Goal: Find specific page/section: Find specific page/section

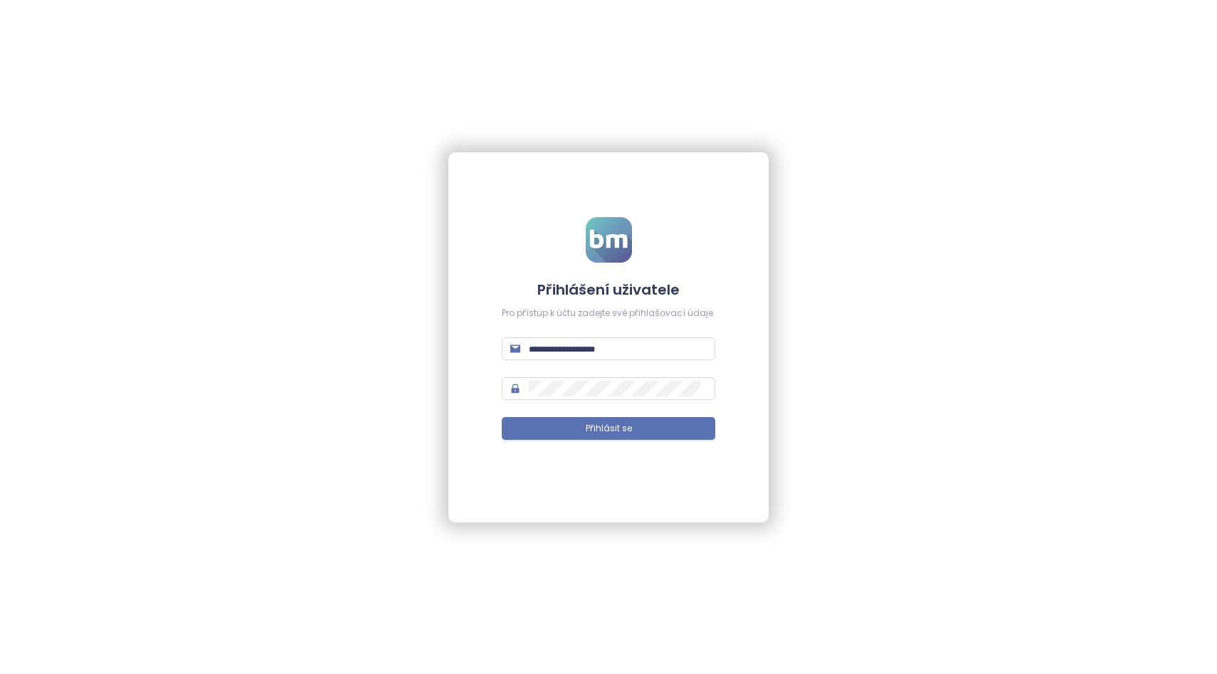
click at [792, 133] on div "Přihlášení uživatele Pro přístup k účtu zadejte své přihlašovací údaje. Přihlás…" at bounding box center [608, 337] width 1217 height 674
click at [600, 354] on input "text" at bounding box center [618, 349] width 178 height 16
type input "**********"
click at [596, 430] on span "Přihlásit se" at bounding box center [609, 429] width 46 height 14
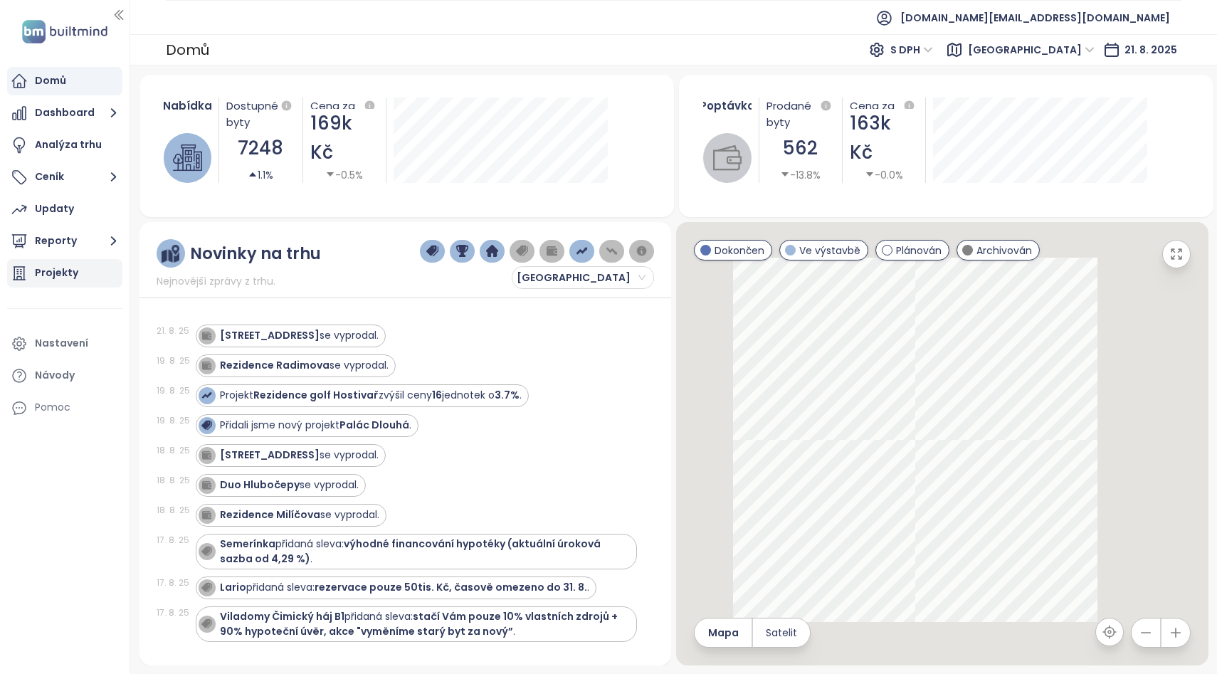
click at [48, 273] on div "Projekty" at bounding box center [56, 273] width 43 height 18
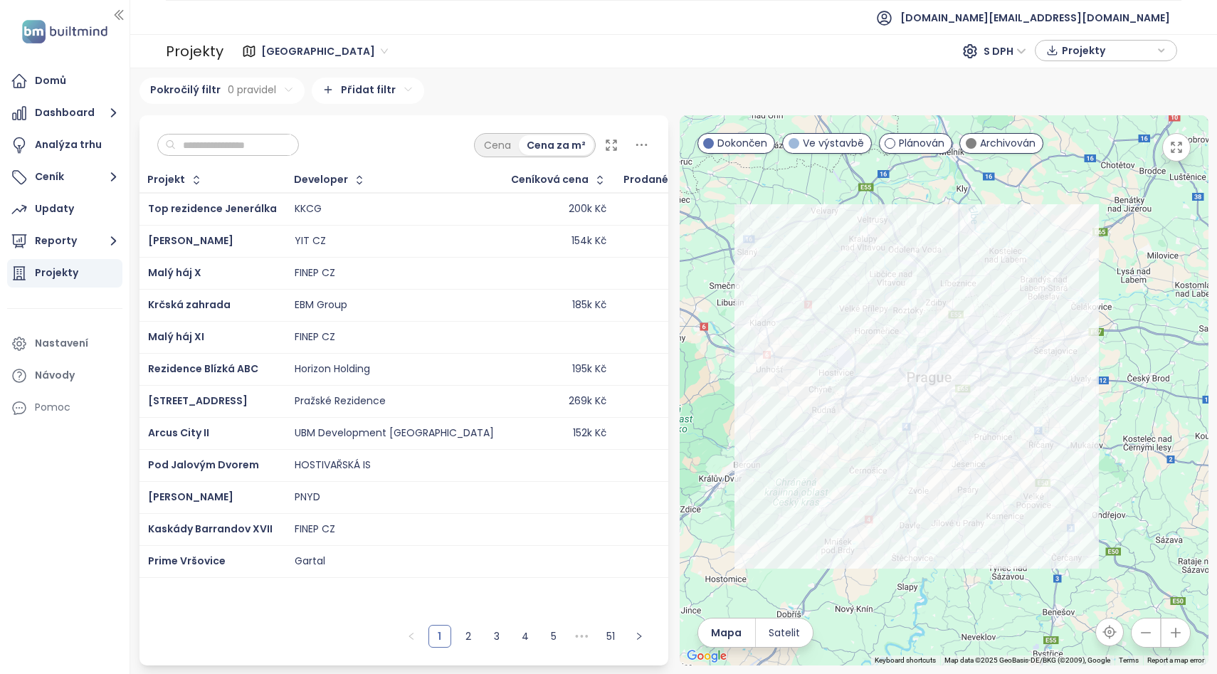
click at [232, 152] on input "text" at bounding box center [233, 144] width 115 height 21
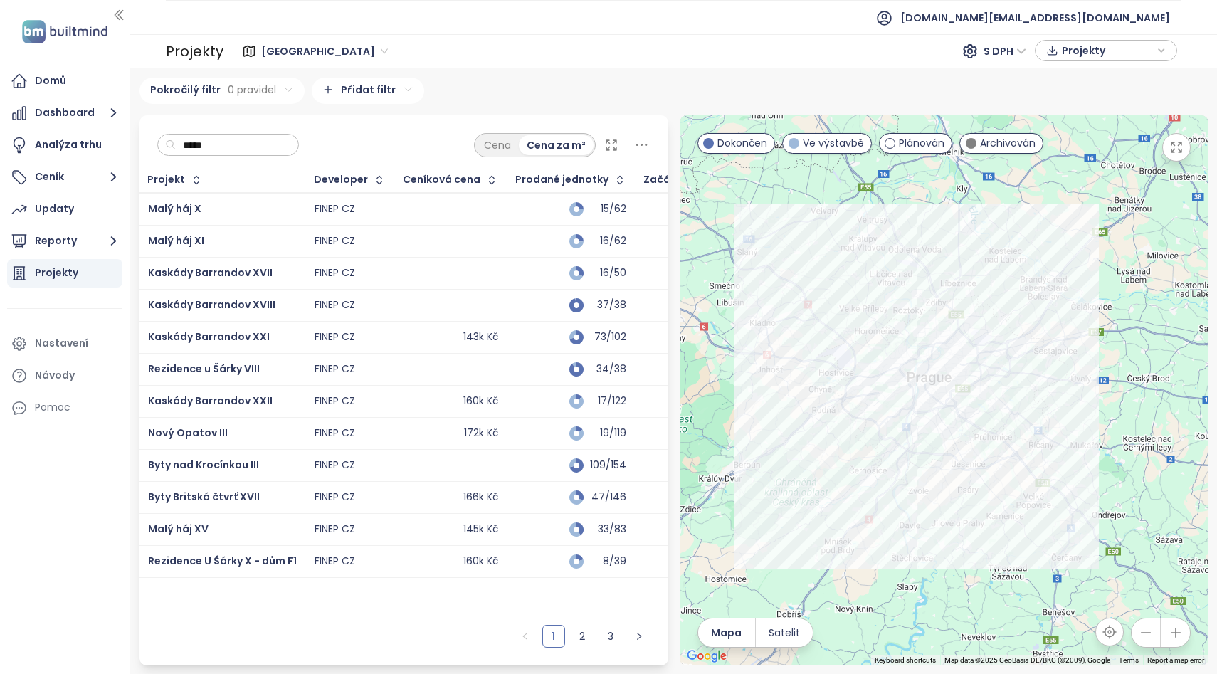
type input "*****"
click at [941, 502] on div at bounding box center [944, 390] width 529 height 550
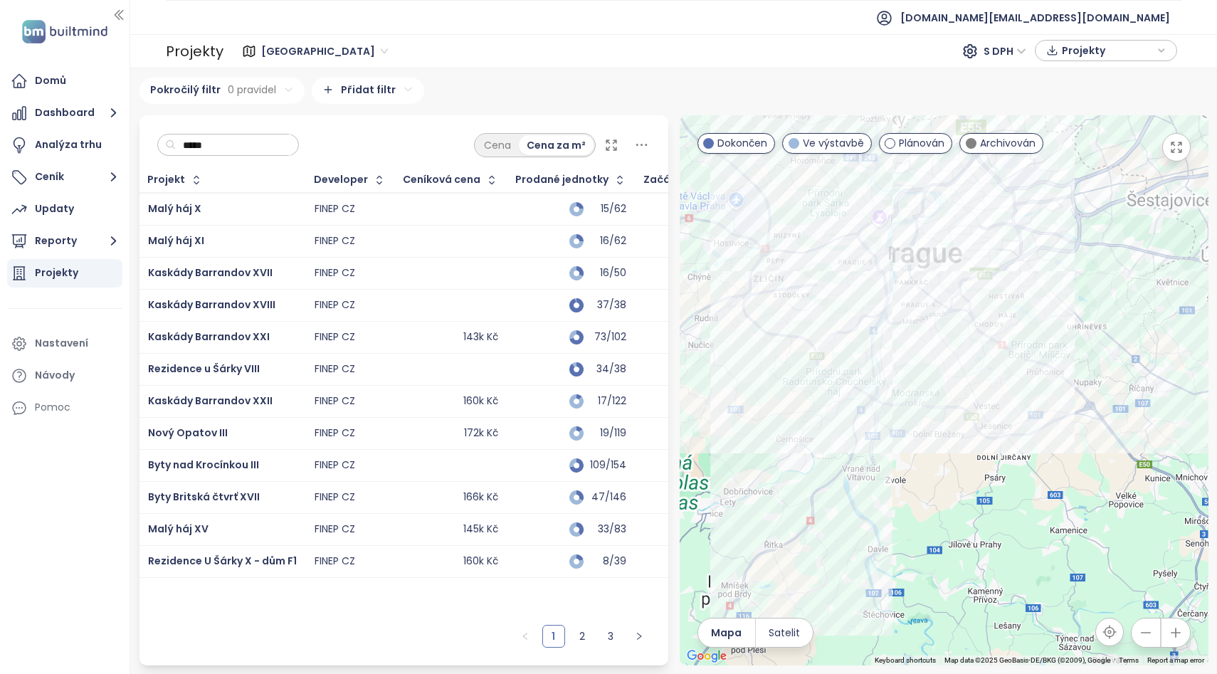
click at [983, 305] on div at bounding box center [944, 390] width 529 height 550
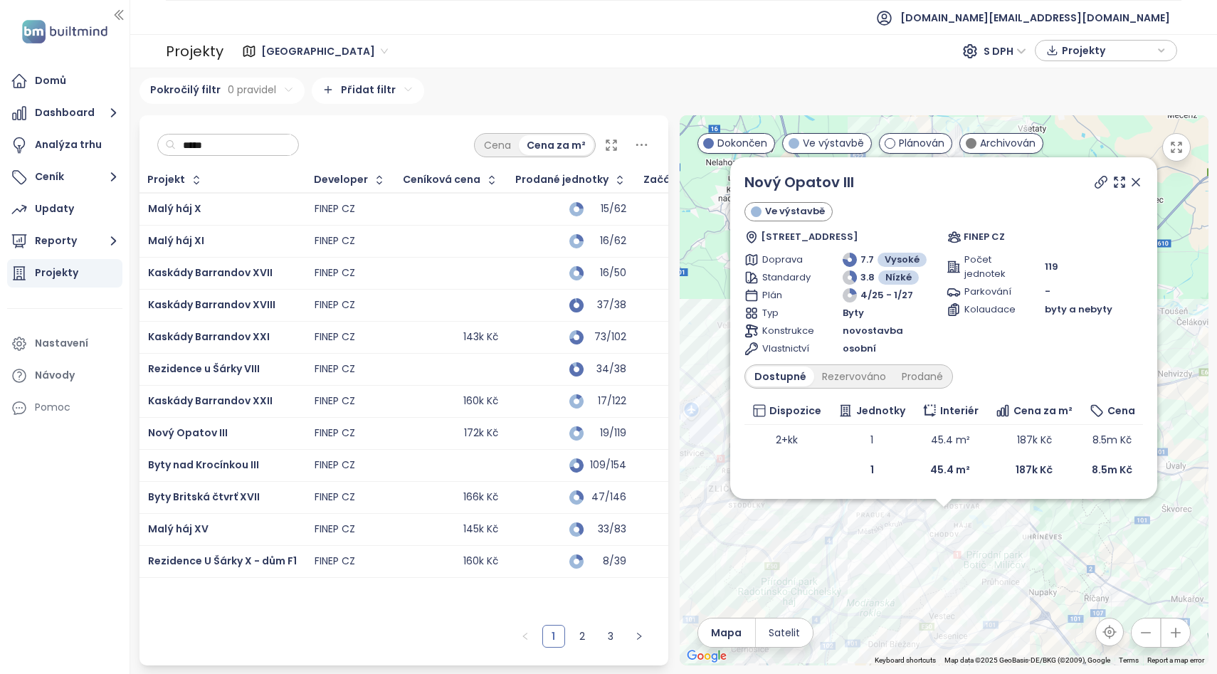
scroll to position [0, 83]
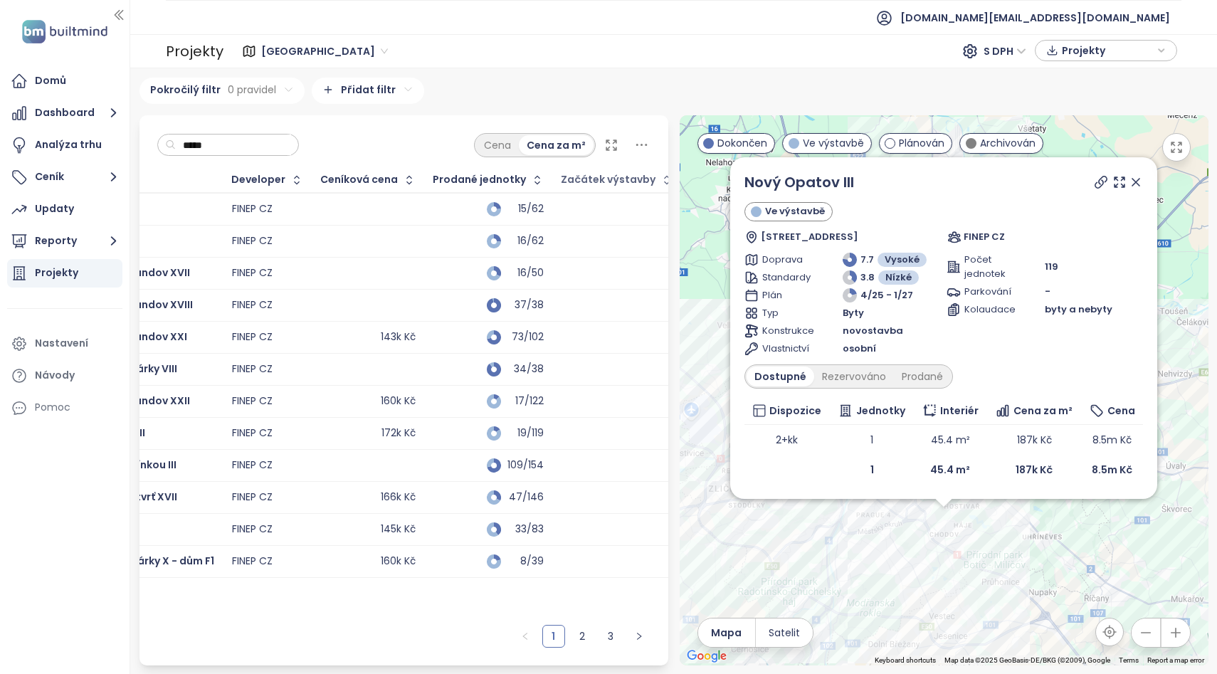
click at [603, 177] on div "Začátek výstavby" at bounding box center [608, 179] width 95 height 9
click at [664, 178] on icon "button" at bounding box center [667, 179] width 6 height 9
click at [610, 213] on div at bounding box center [619, 209] width 108 height 17
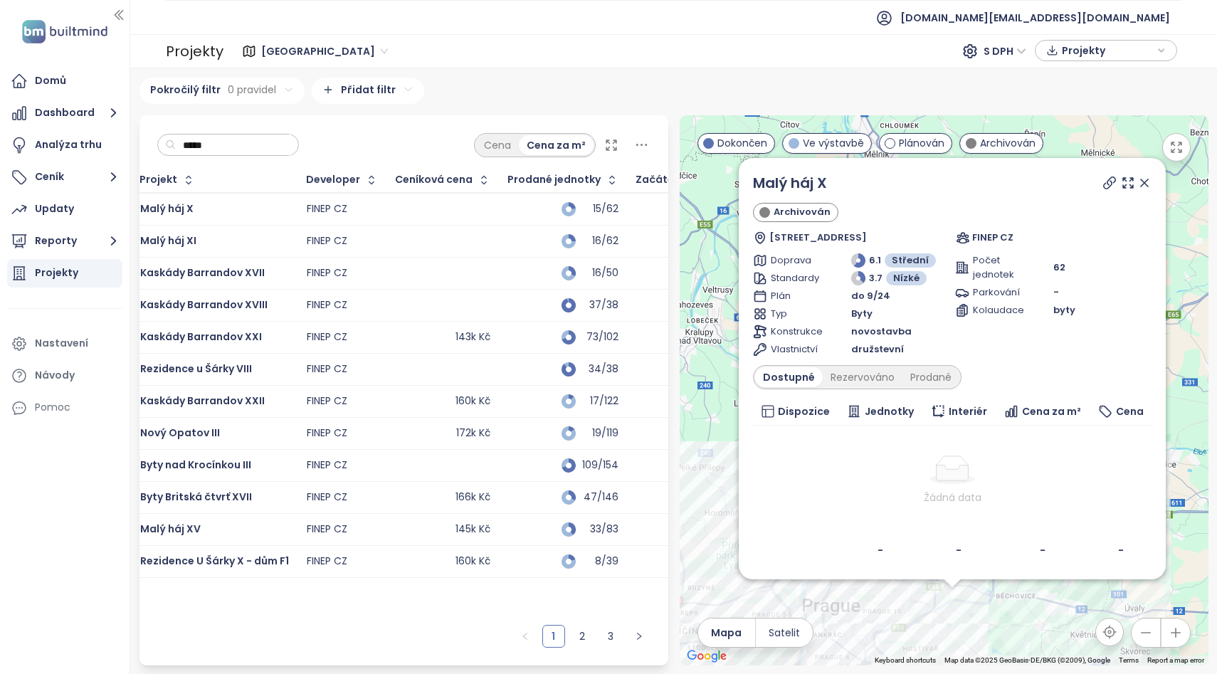
scroll to position [0, 0]
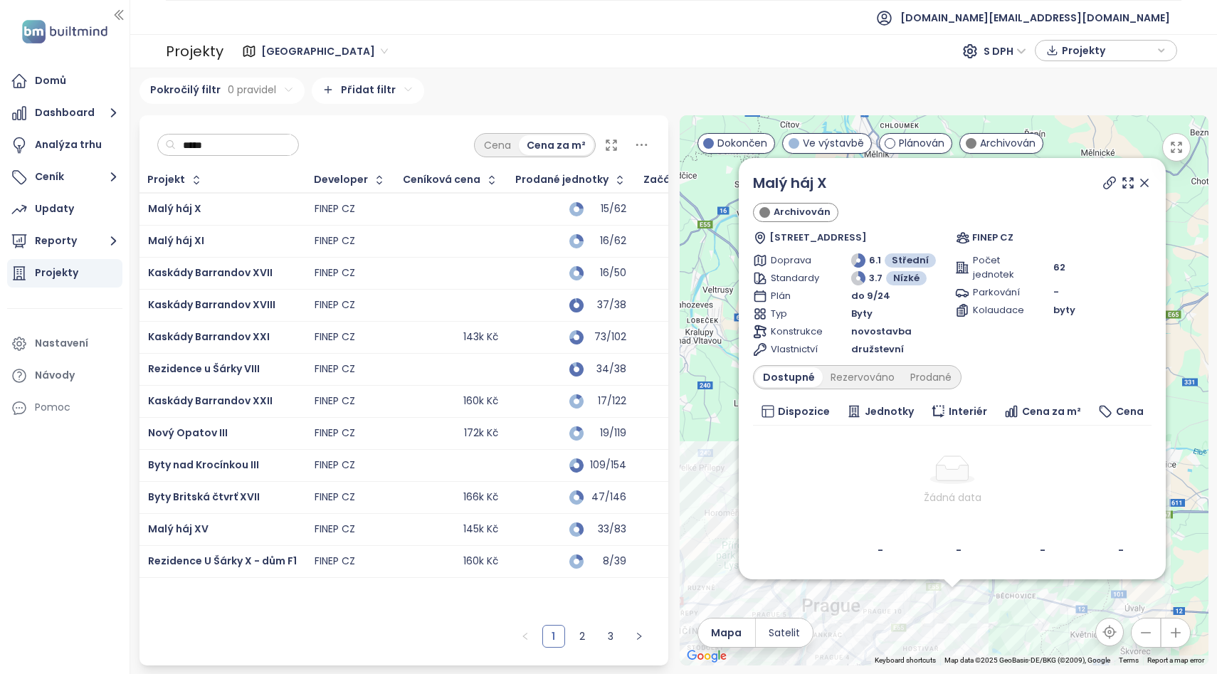
click at [472, 245] on div at bounding box center [450, 241] width 95 height 17
click at [850, 374] on div "Rezervováno" at bounding box center [862, 377] width 80 height 20
click at [922, 376] on div "Prodané" at bounding box center [930, 377] width 57 height 20
